Goal: Information Seeking & Learning: Understand process/instructions

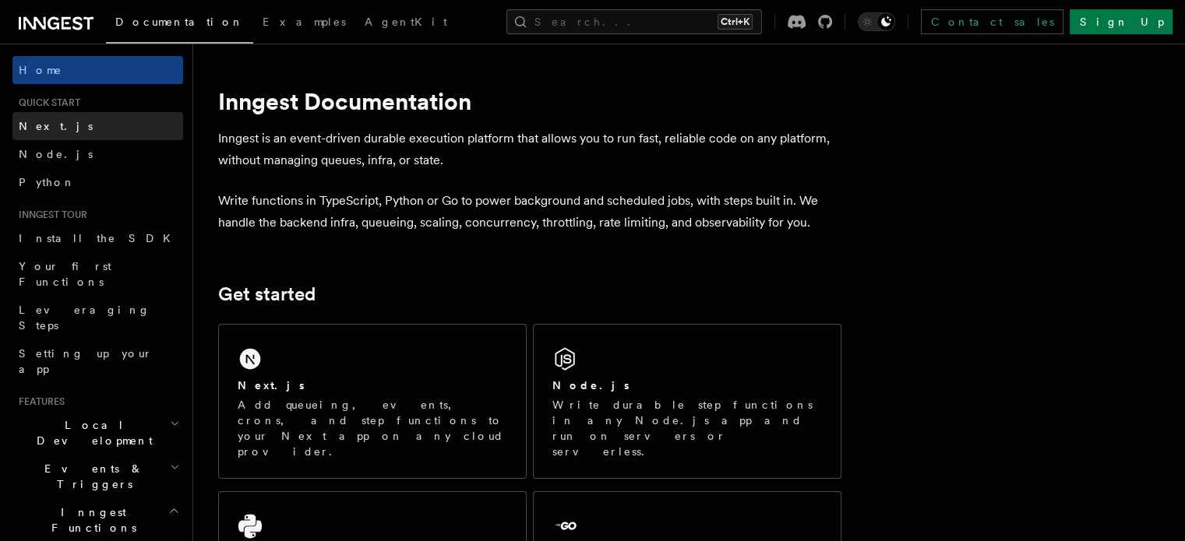
click at [69, 124] on link "Next.js" at bounding box center [97, 126] width 171 height 28
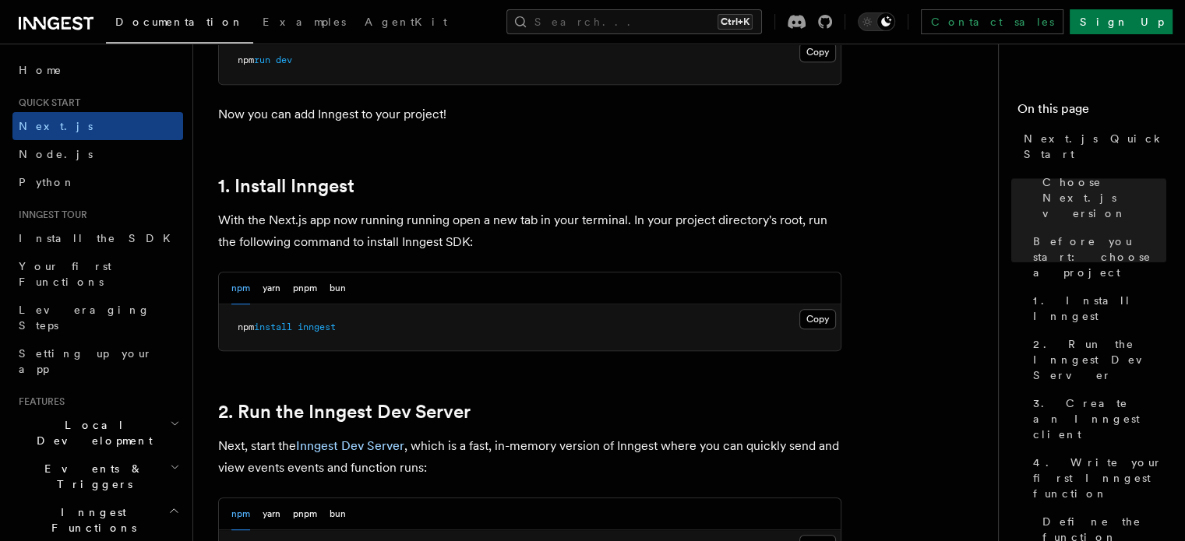
scroll to position [779, 0]
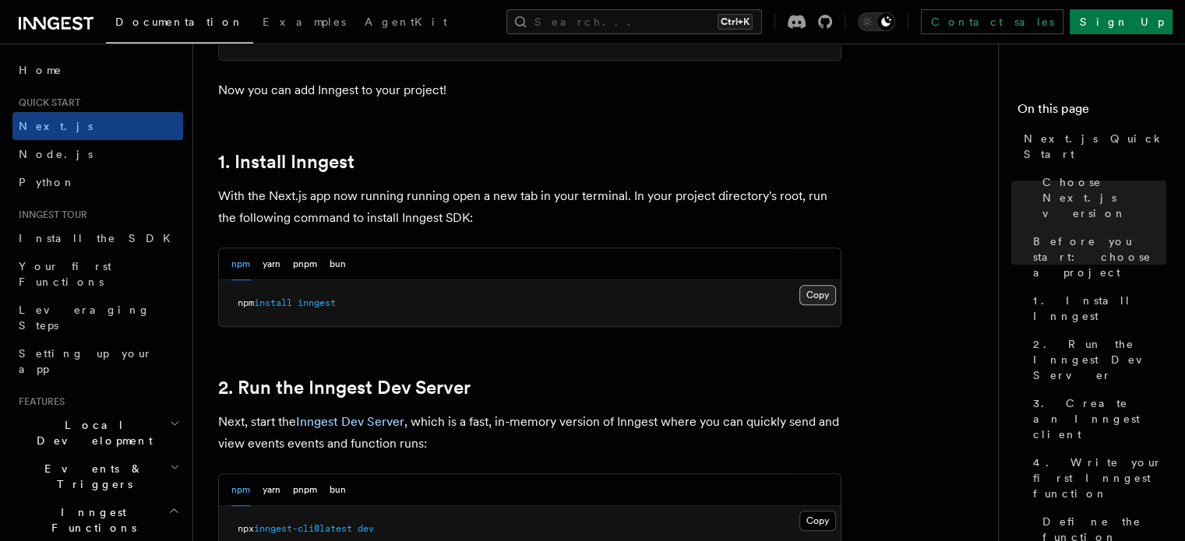
click at [815, 298] on button "Copy Copied" at bounding box center [817, 295] width 37 height 20
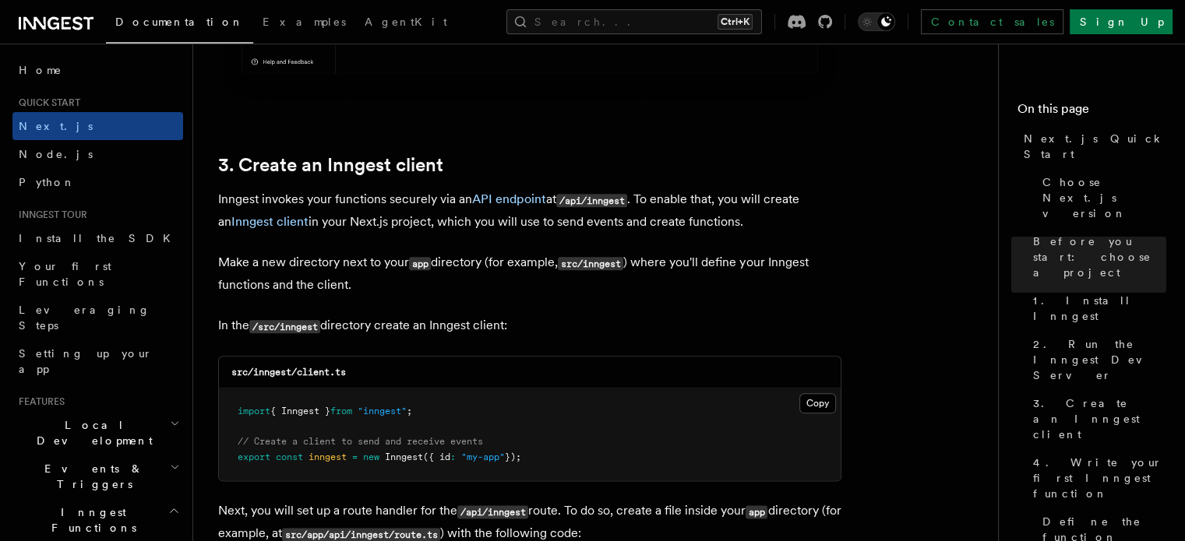
scroll to position [1791, 0]
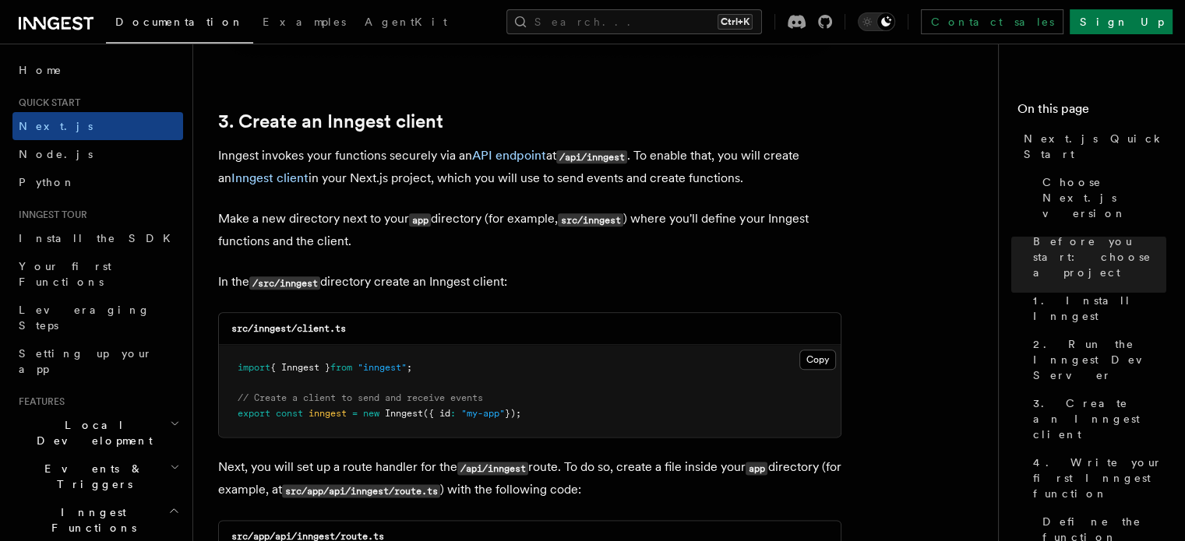
click at [312, 283] on code "/src/inngest" at bounding box center [284, 282] width 71 height 13
click at [320, 286] on code "/src/inngest" at bounding box center [284, 282] width 71 height 13
click at [315, 284] on code "/src/inngest" at bounding box center [284, 282] width 71 height 13
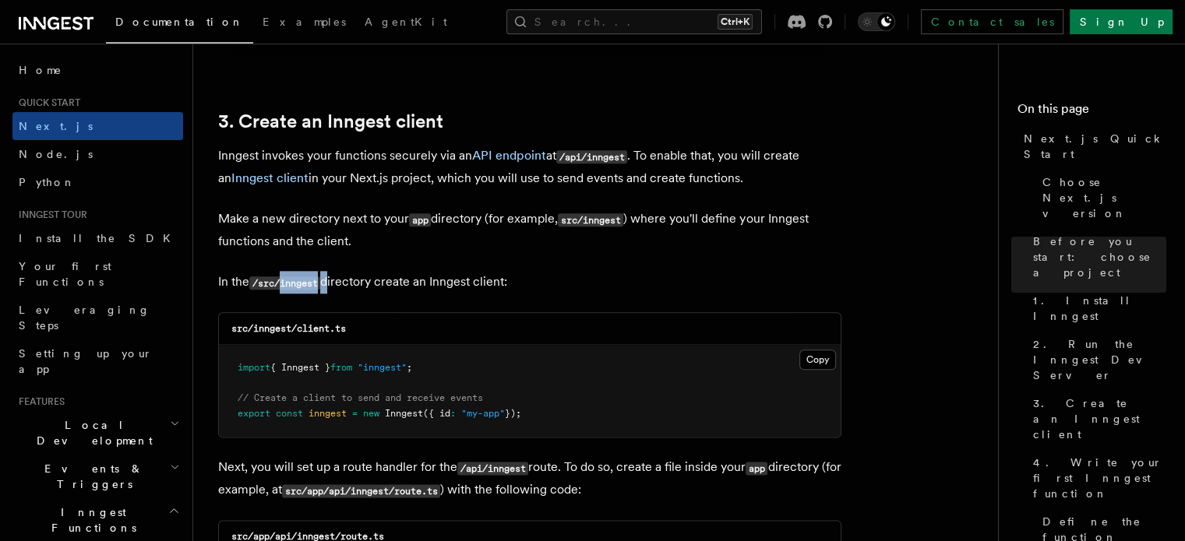
copy p "inngest"
click at [813, 365] on button "Copy Copied" at bounding box center [817, 360] width 37 height 20
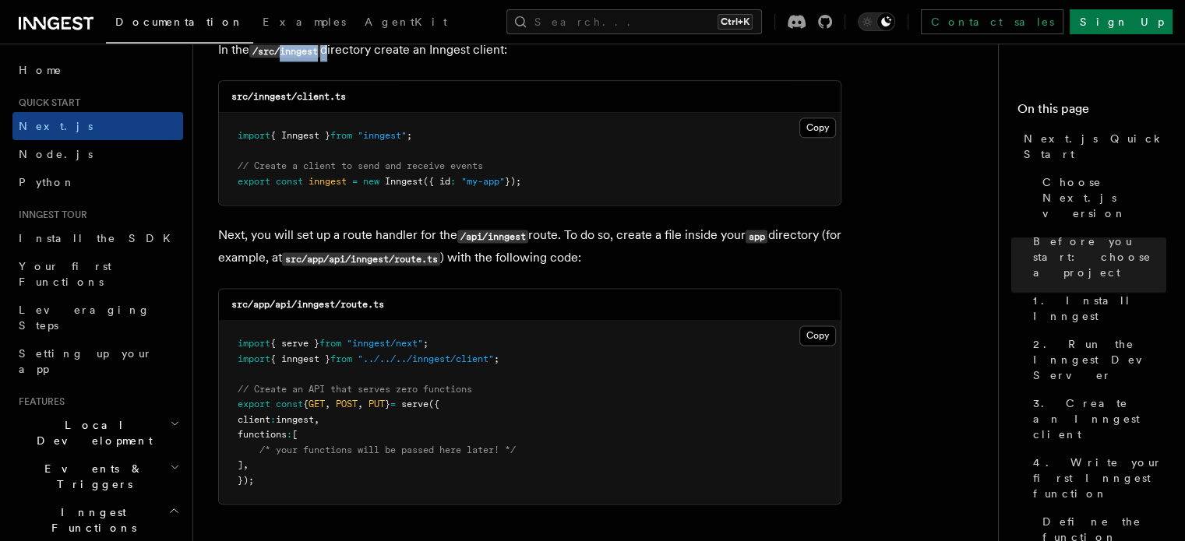
scroll to position [2181, 0]
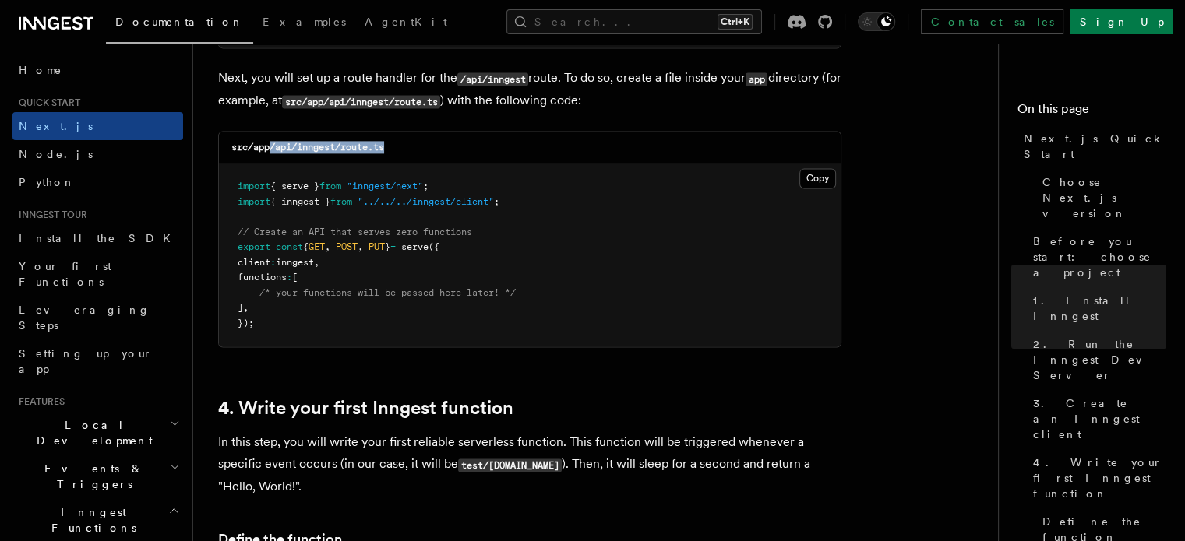
drag, startPoint x: 384, startPoint y: 146, endPoint x: 273, endPoint y: 155, distance: 111.7
click at [273, 155] on div "src/app/api/inngest/route.ts" at bounding box center [530, 148] width 622 height 32
drag, startPoint x: 284, startPoint y: 149, endPoint x: 298, endPoint y: 146, distance: 13.4
click at [298, 146] on code "src/app/api/inngest/route.ts" at bounding box center [307, 147] width 153 height 11
click at [404, 149] on div "src/app/api/inngest/route.ts" at bounding box center [530, 148] width 622 height 32
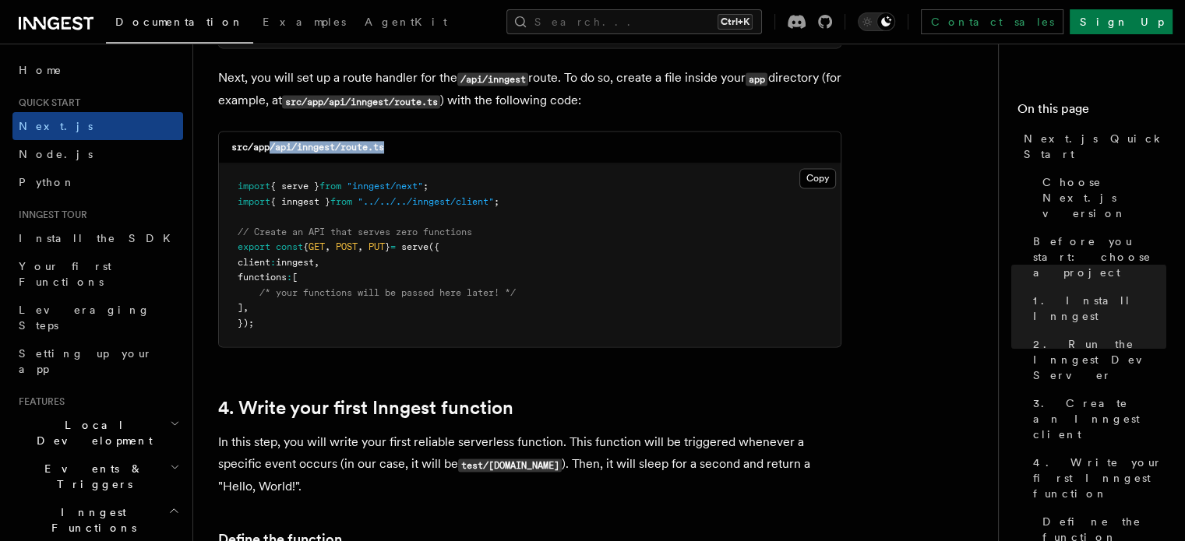
click at [398, 147] on div "src/app/api/inngest/route.ts" at bounding box center [530, 148] width 622 height 32
click at [407, 149] on div "src/app/api/inngest/route.ts" at bounding box center [530, 148] width 622 height 32
drag, startPoint x: 390, startPoint y: 146, endPoint x: 277, endPoint y: 149, distance: 113.0
click at [277, 149] on div "src/app/api/inngest/route.ts" at bounding box center [530, 148] width 622 height 32
copy code "api/inngest/route.ts"
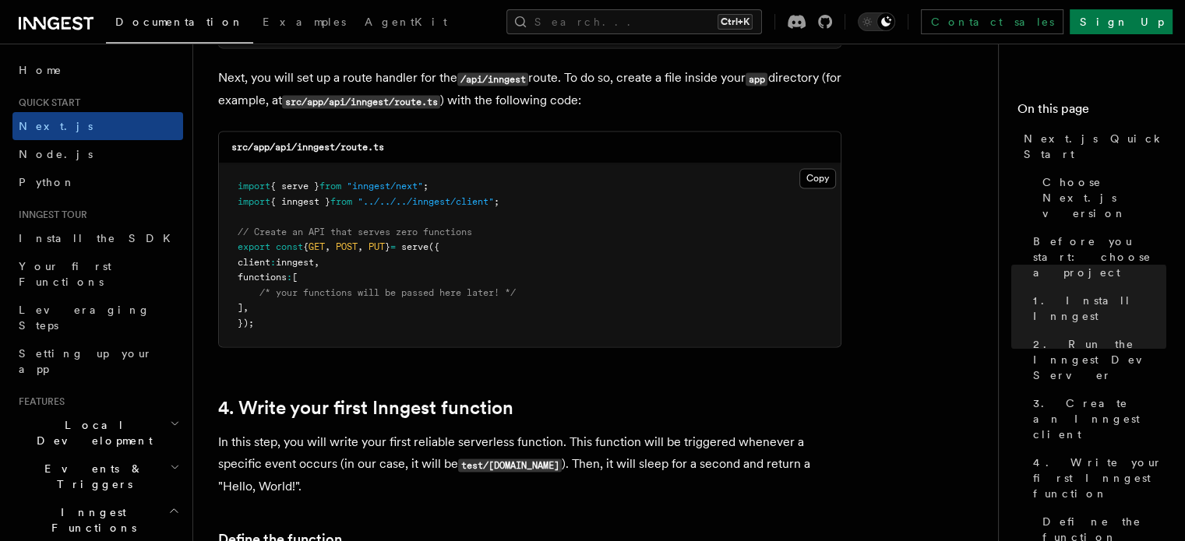
click at [567, 263] on pre "import { serve } from "inngest/next" ; import { inngest } from "../../../innges…" at bounding box center [530, 255] width 622 height 183
click at [811, 184] on button "Copy Copied" at bounding box center [817, 178] width 37 height 20
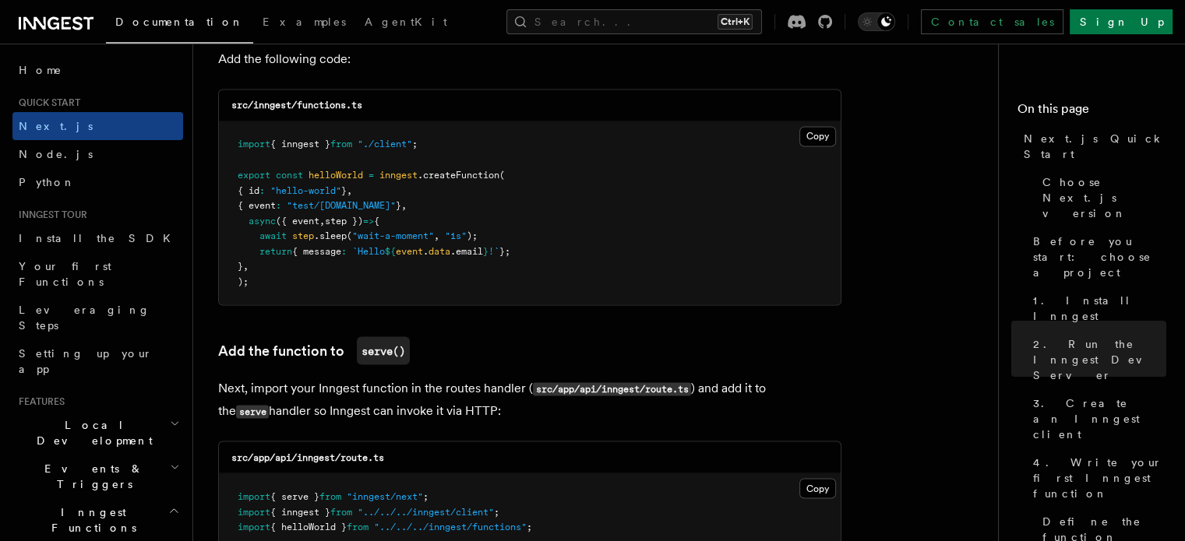
scroll to position [2804, 0]
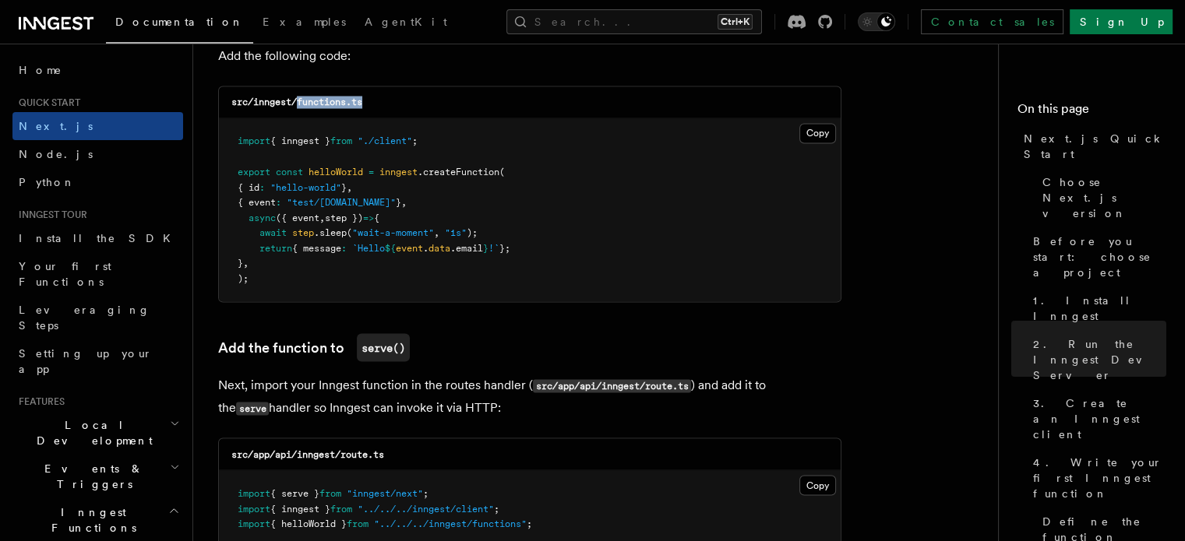
drag, startPoint x: 368, startPoint y: 106, endPoint x: 299, endPoint y: 105, distance: 68.5
click at [299, 105] on div "src/inngest/functions.ts" at bounding box center [530, 102] width 622 height 32
copy code "functions.ts"
click at [546, 205] on pre "import { inngest } from "./client" ; export const helloWorld = inngest .createF…" at bounding box center [530, 209] width 622 height 183
click at [802, 141] on button "Copy Copied" at bounding box center [817, 133] width 37 height 20
